Goal: Check status: Check status

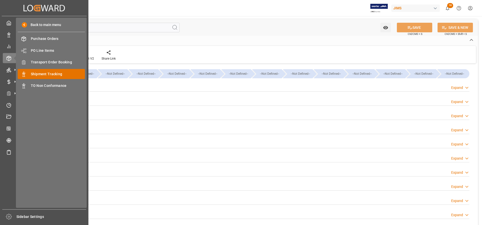
click at [42, 71] on div "Shipment Tracking Shipment Tracking" at bounding box center [51, 74] width 67 height 10
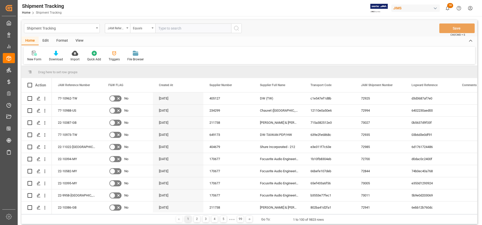
click at [206, 29] on input "text" at bounding box center [193, 29] width 76 height 10
type input "22-9289-CN"
click at [237, 29] on icon "search button" at bounding box center [237, 28] width 6 height 6
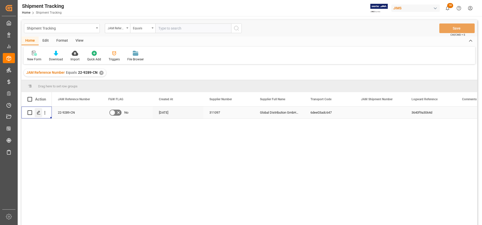
click at [39, 111] on icon "Press SPACE to select this row." at bounding box center [39, 113] width 4 height 4
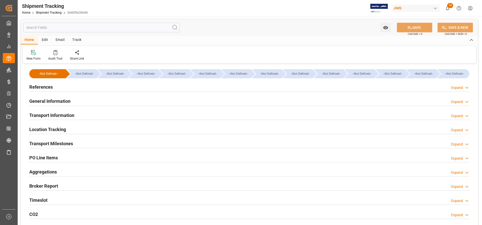
type input "31080"
click at [56, 101] on h2 "General Information" at bounding box center [49, 101] width 41 height 7
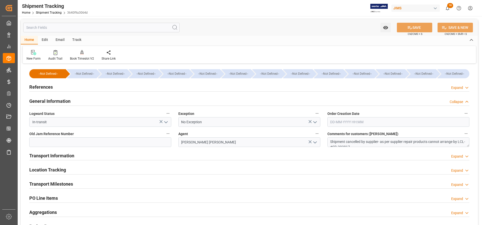
click at [59, 102] on h2 "General Information" at bounding box center [49, 101] width 41 height 7
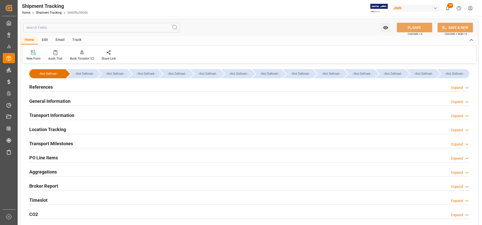
click at [55, 116] on h2 "Transport Information" at bounding box center [51, 115] width 45 height 7
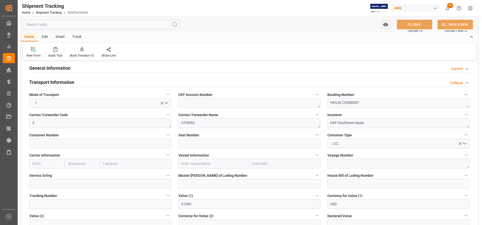
scroll to position [114, 0]
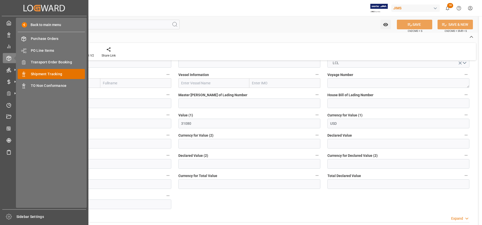
click at [52, 71] on div "Shipment Tracking Shipment Tracking" at bounding box center [51, 74] width 67 height 10
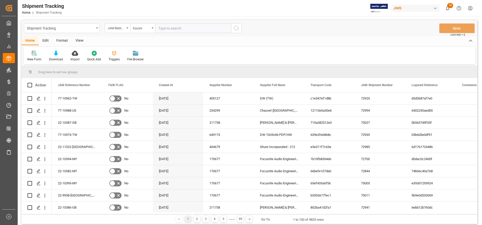
click at [207, 28] on input "text" at bounding box center [193, 29] width 76 height 10
type input "22-9289-CN"
click at [242, 29] on div "Shipment Tracking JAM Reference Number Equals 22-9289-CN Save Ctrl/CMD + S" at bounding box center [249, 28] width 456 height 17
click at [239, 28] on button "search button" at bounding box center [236, 29] width 11 height 10
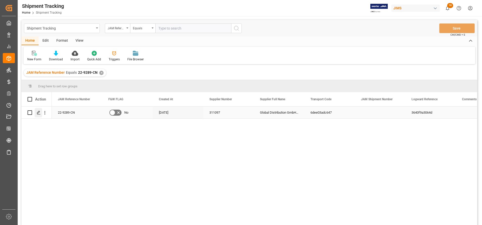
click at [41, 111] on div "Press SPACE to select this row." at bounding box center [39, 112] width 8 height 9
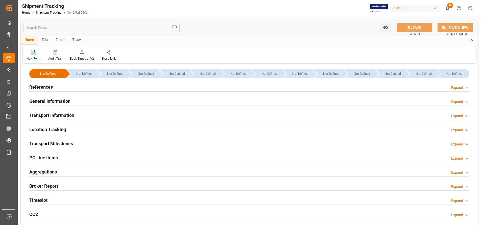
click at [46, 86] on h2 "References" at bounding box center [41, 87] width 24 height 7
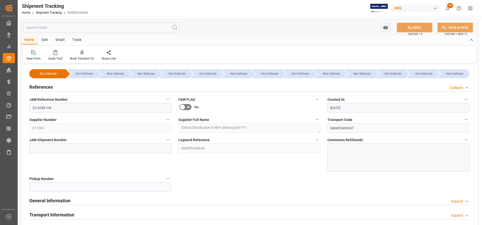
click at [46, 86] on h2 "References" at bounding box center [41, 87] width 24 height 7
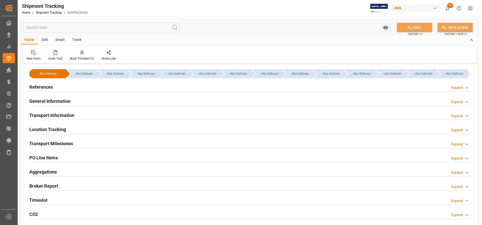
click at [43, 102] on h2 "General Information" at bounding box center [49, 101] width 41 height 7
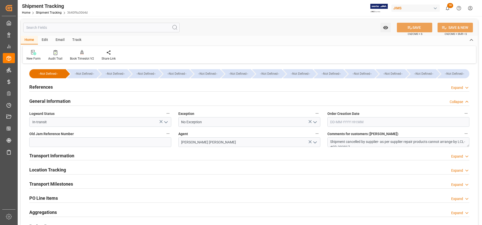
click at [43, 102] on h2 "General Information" at bounding box center [49, 101] width 41 height 7
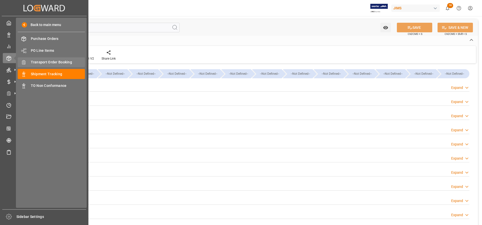
click at [50, 59] on div "Transport Order Booking Transport Order Booking" at bounding box center [51, 62] width 67 height 10
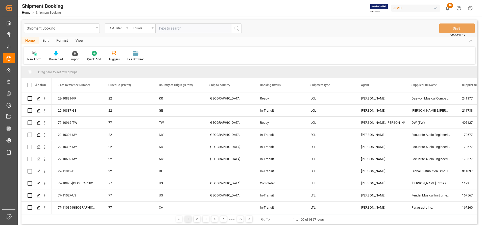
click at [210, 28] on input "text" at bounding box center [193, 29] width 76 height 10
type input "22-9289-CN"
click at [240, 28] on button "search button" at bounding box center [236, 29] width 11 height 10
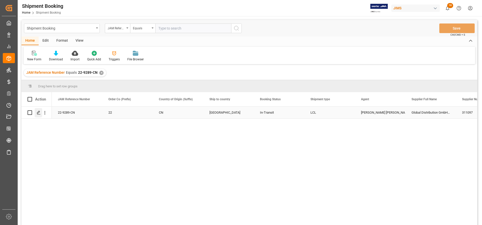
click at [40, 114] on icon "Press SPACE to select this row." at bounding box center [39, 113] width 4 height 4
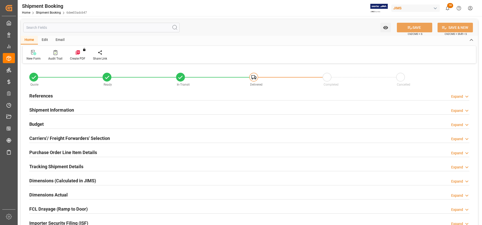
type input "0"
type input "30"
type input "[DATE]"
click at [40, 95] on h2 "References" at bounding box center [41, 96] width 24 height 7
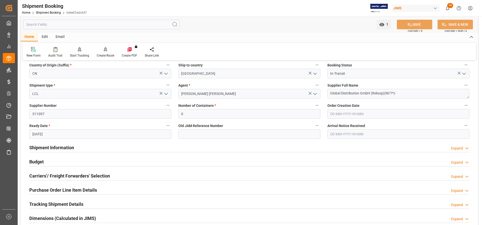
scroll to position [76, 0]
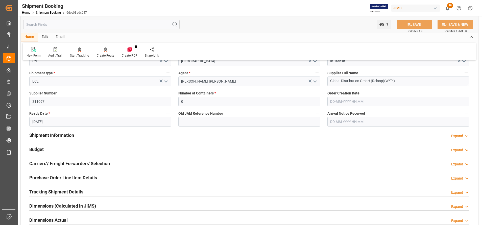
click at [61, 132] on h2 "Shipment Information" at bounding box center [51, 135] width 45 height 7
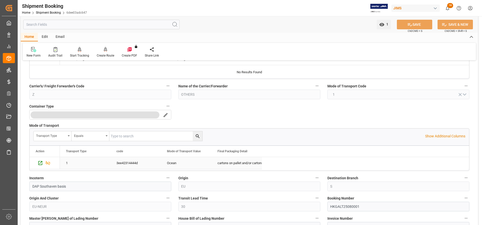
scroll to position [152, 0]
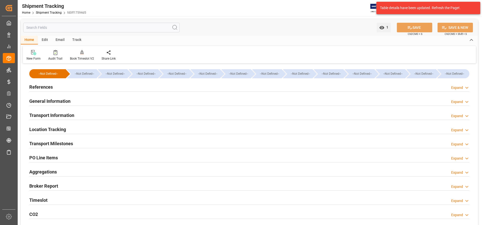
click at [55, 131] on h2 "Location Tracking" at bounding box center [47, 129] width 37 height 7
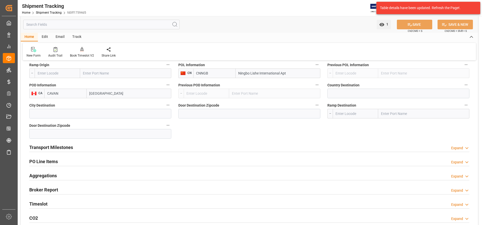
scroll to position [114, 0]
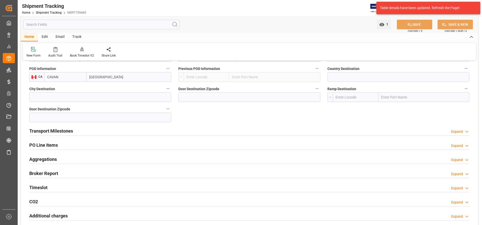
click at [71, 131] on h2 "Transport Milestones" at bounding box center [51, 131] width 44 height 7
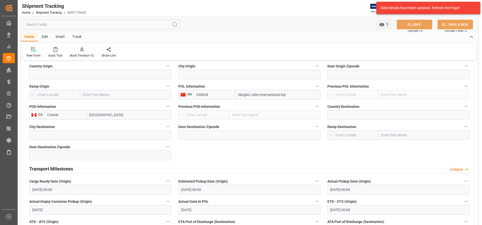
scroll to position [0, 0]
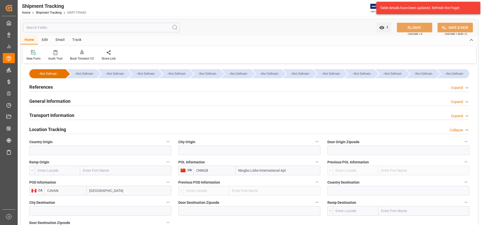
click at [66, 98] on h2 "General Information" at bounding box center [49, 101] width 41 height 7
